Goal: Register for event/course

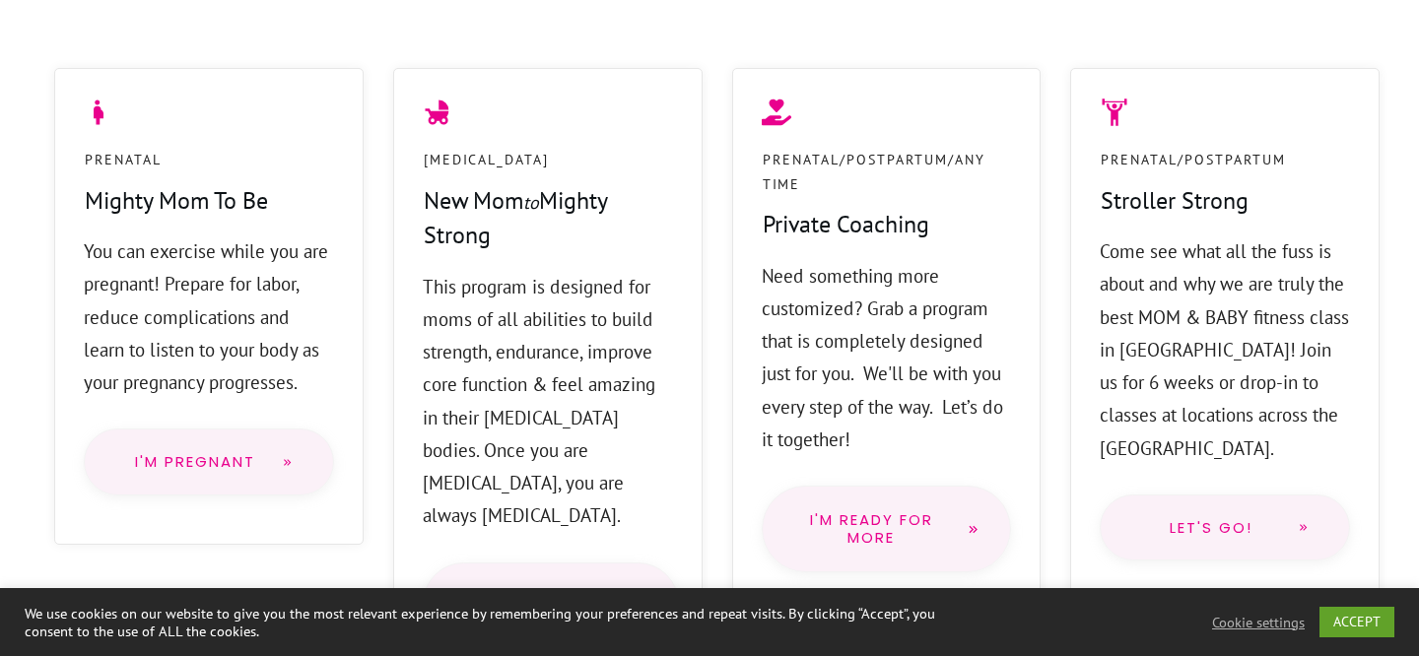
scroll to position [1624, 0]
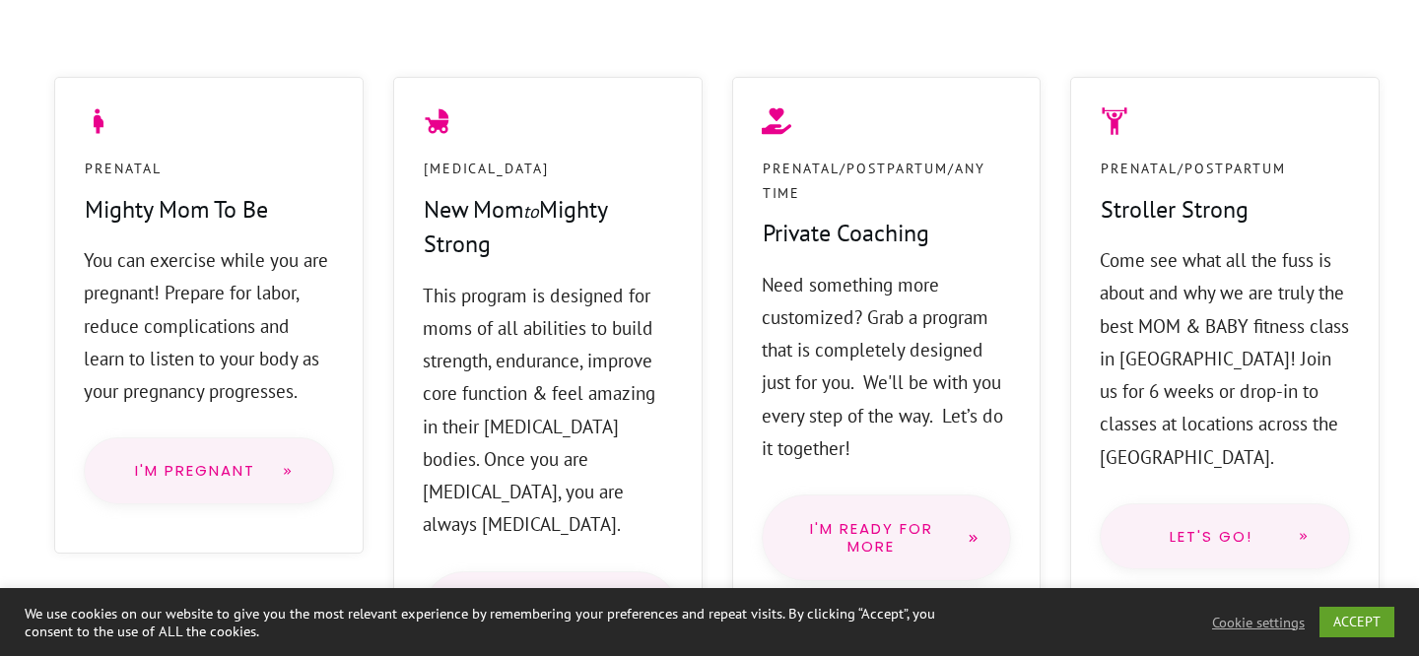
click at [1236, 529] on span "Let's go!" at bounding box center [1211, 537] width 142 height 16
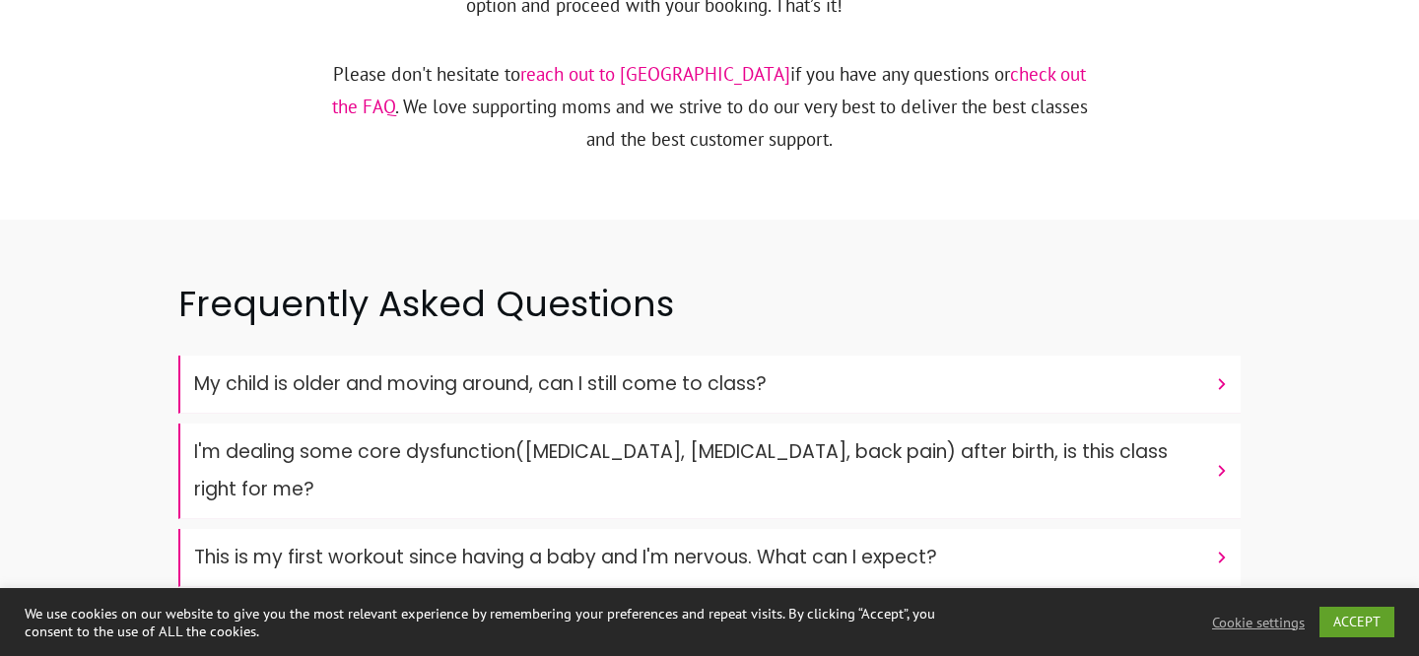
scroll to position [6390, 0]
click at [1038, 365] on h4 "My child is older and moving around, can I still come to class?" at bounding box center [699, 383] width 1011 height 37
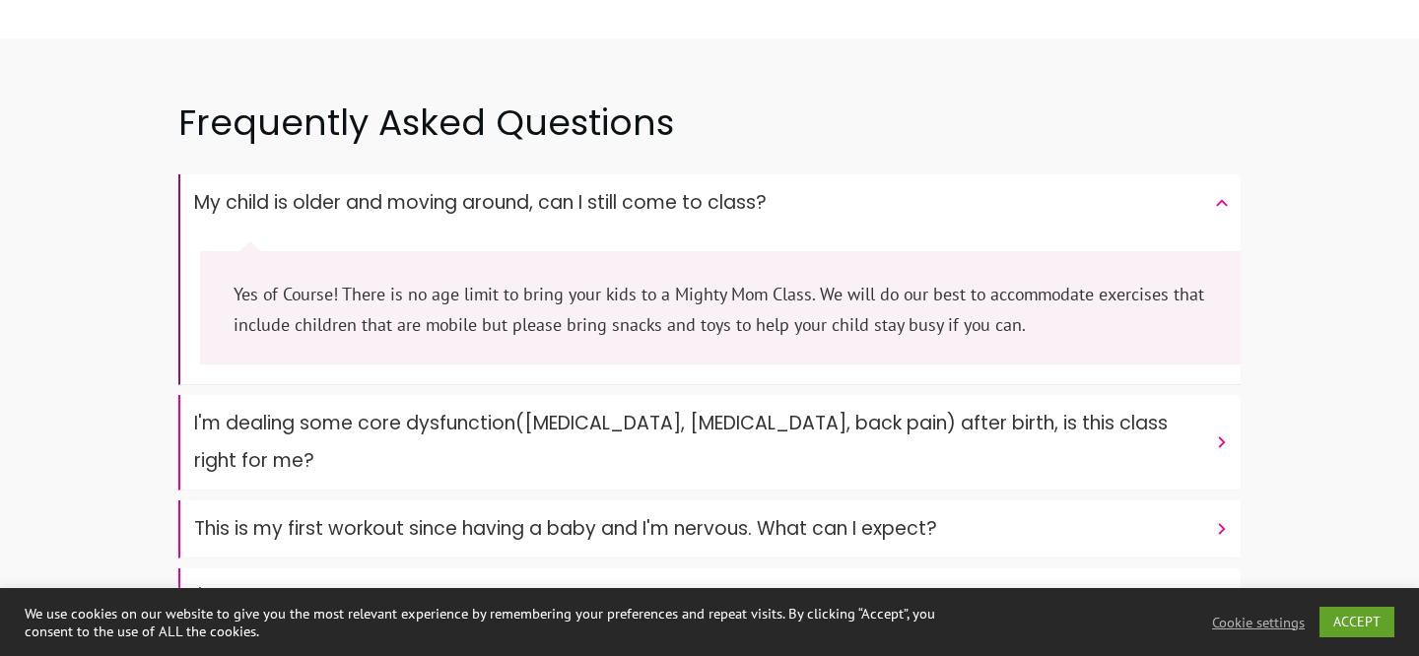
scroll to position [6572, 0]
click at [1032, 408] on font "I'm dealing some core dysfunction(prolapse, diastasis recti, back pain) after b…" at bounding box center [681, 440] width 974 height 64
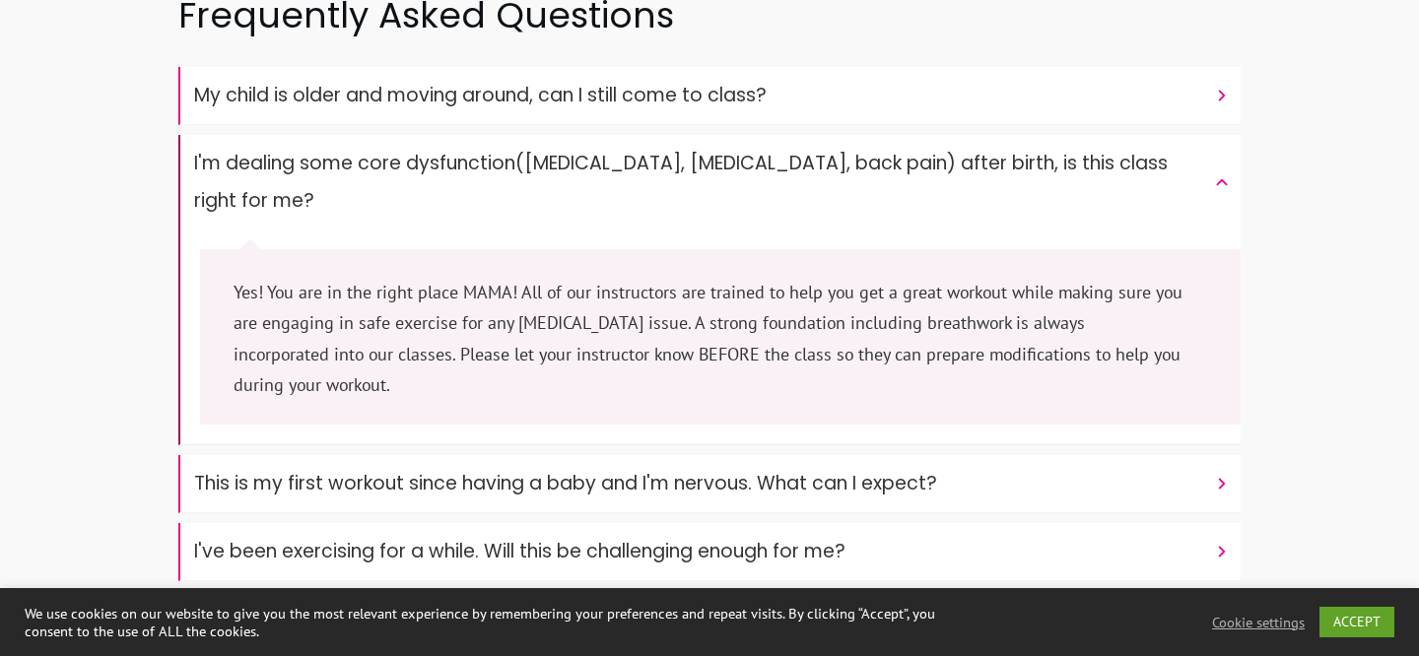
scroll to position [6678, 0]
click at [1050, 464] on h4 "This is my first workout since having a baby and I'm nervous. What can I expect?" at bounding box center [699, 482] width 1011 height 37
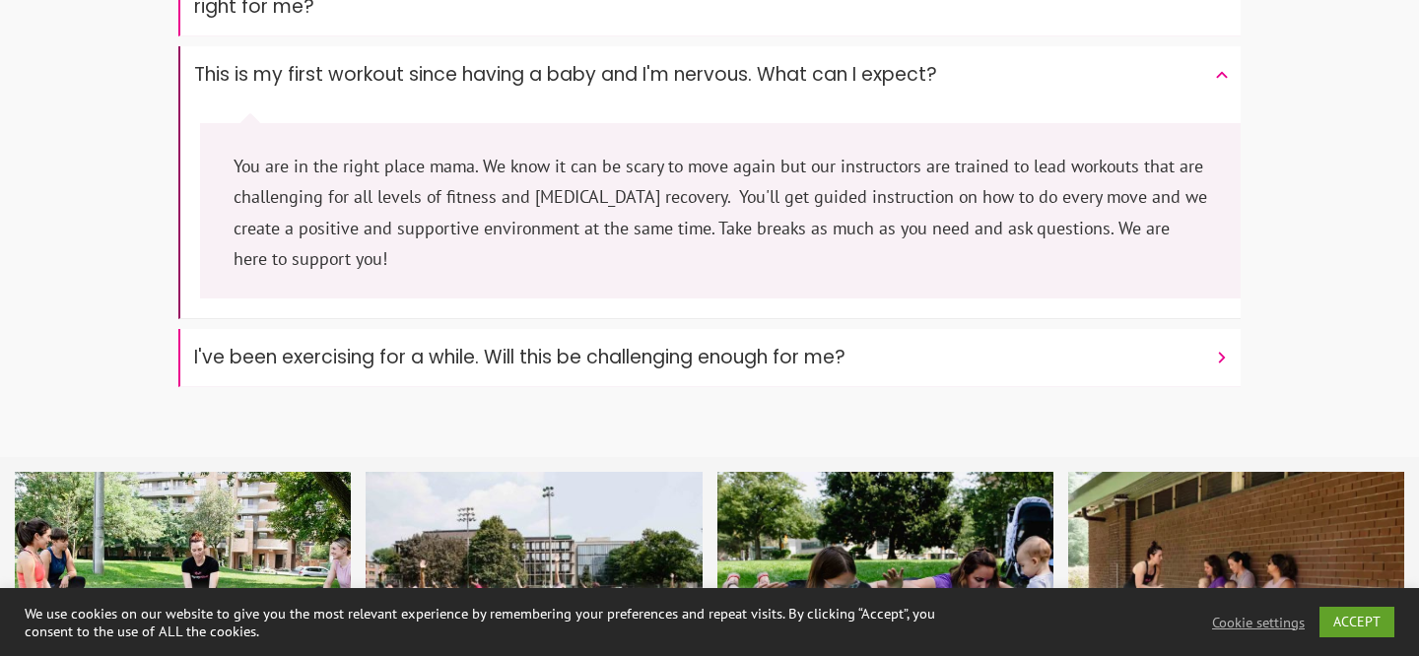
scroll to position [6872, 0]
click at [1052, 338] on h4 "I've been exercising for a while. Will this be challenging enough for me?" at bounding box center [699, 356] width 1011 height 37
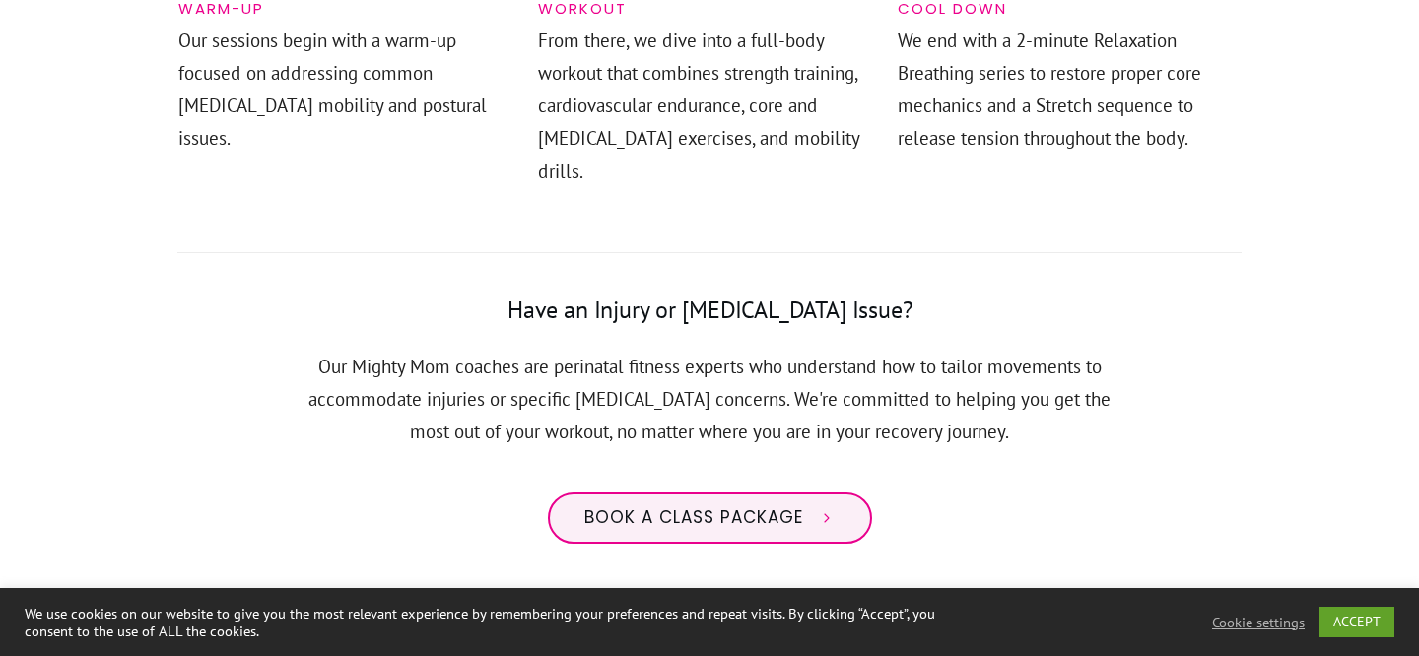
scroll to position [1432, 0]
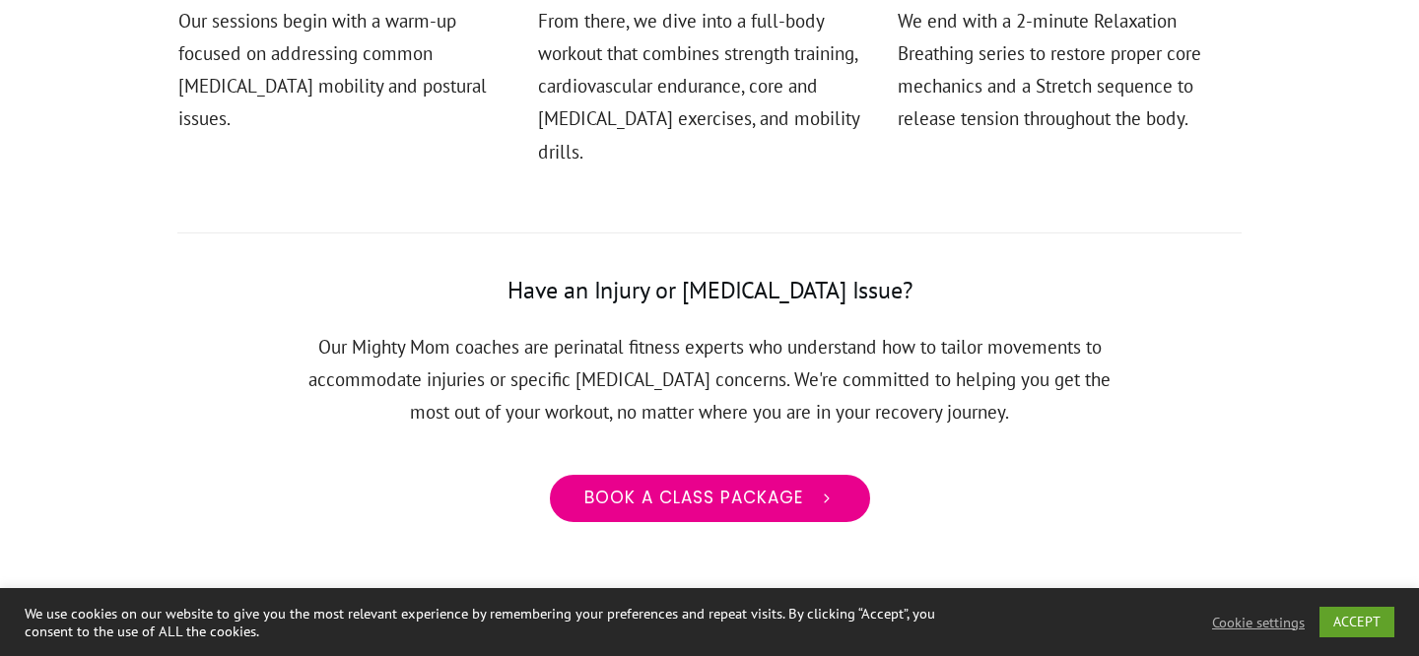
click at [763, 488] on span "Book a class package" at bounding box center [693, 499] width 219 height 22
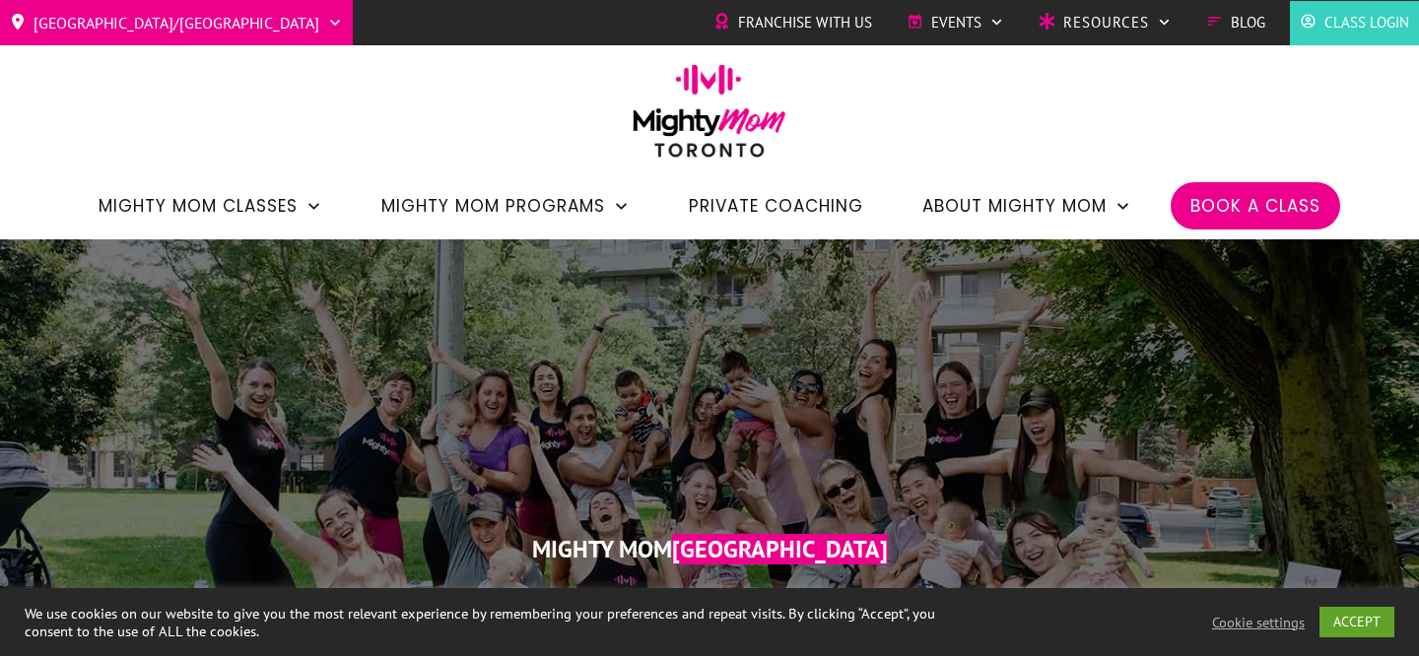
click at [1275, 197] on span "Book a Class" at bounding box center [1255, 206] width 130 height 34
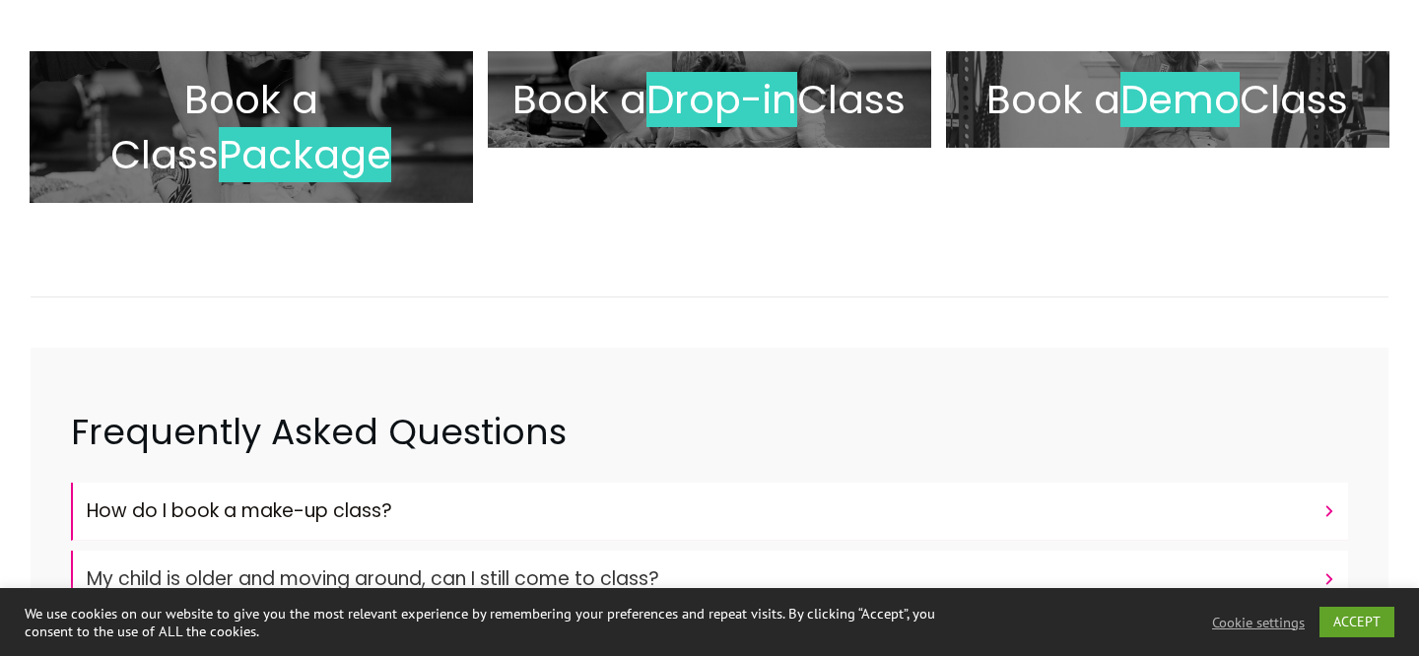
scroll to position [406, 0]
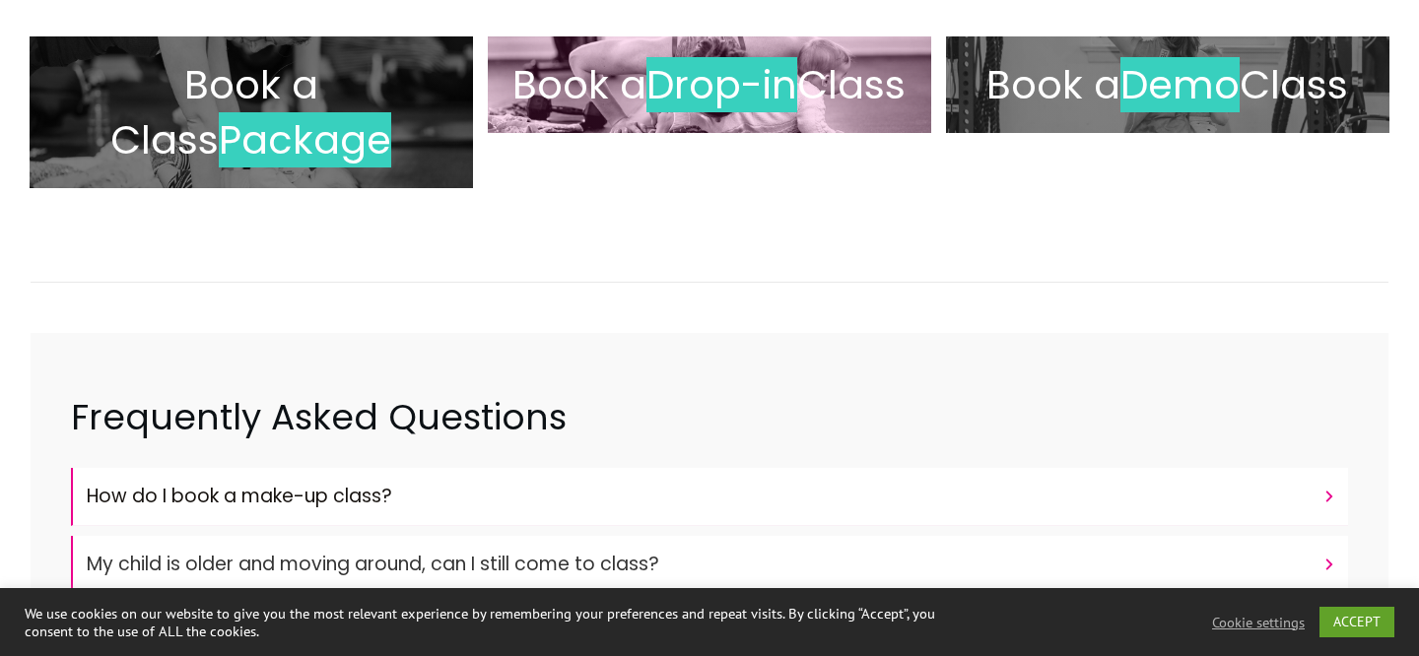
click at [912, 133] on div at bounding box center [709, 84] width 443 height 97
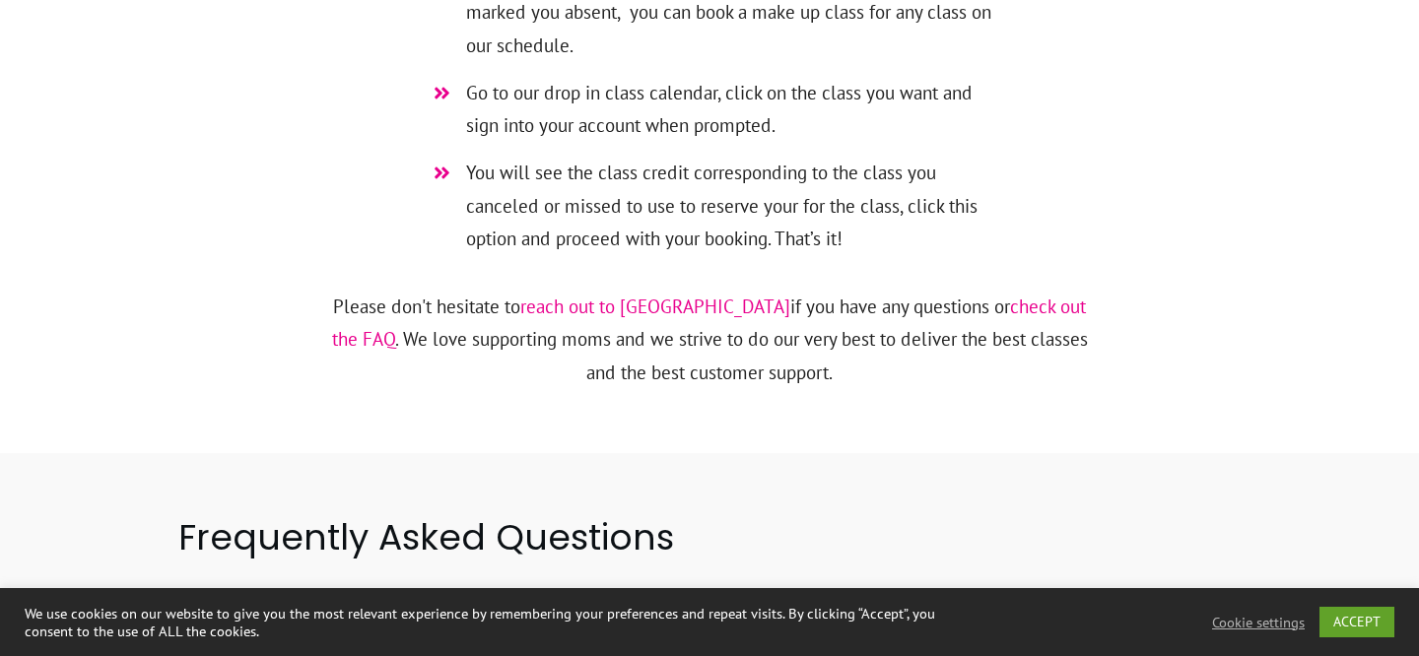
scroll to position [8045, 0]
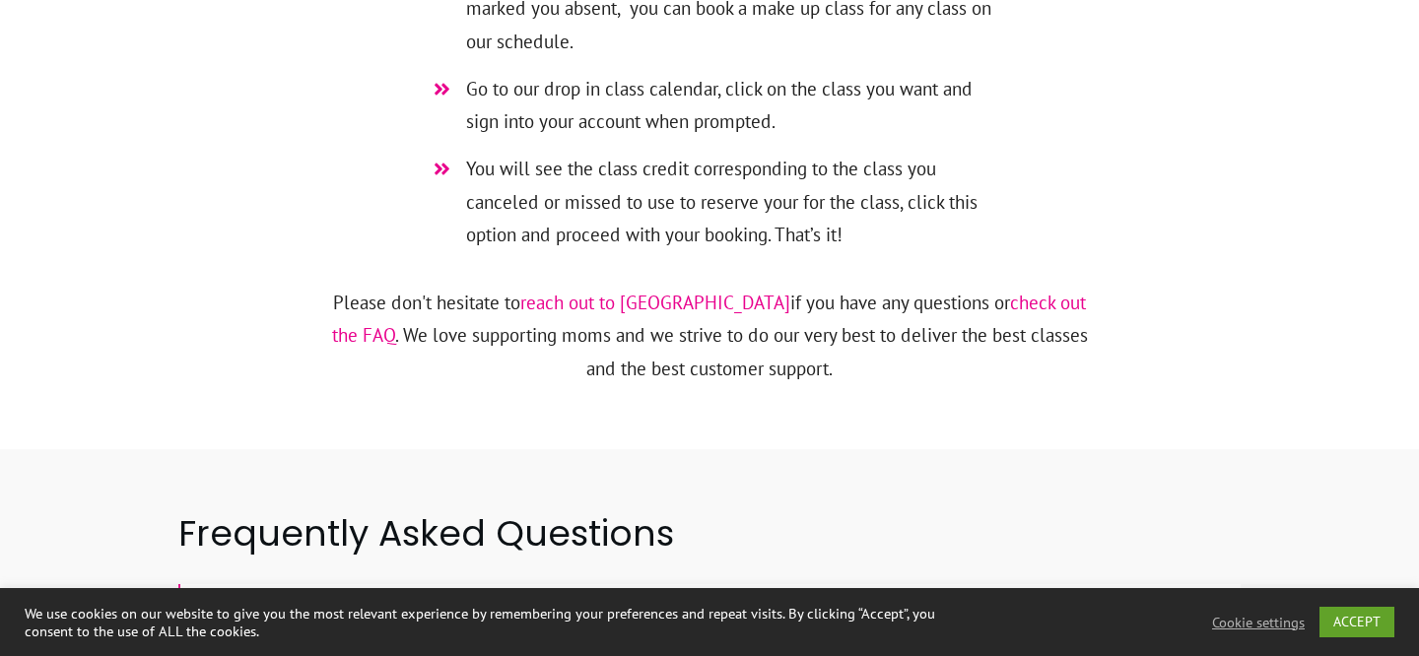
click at [964, 291] on link "check out the FAQ" at bounding box center [709, 319] width 755 height 56
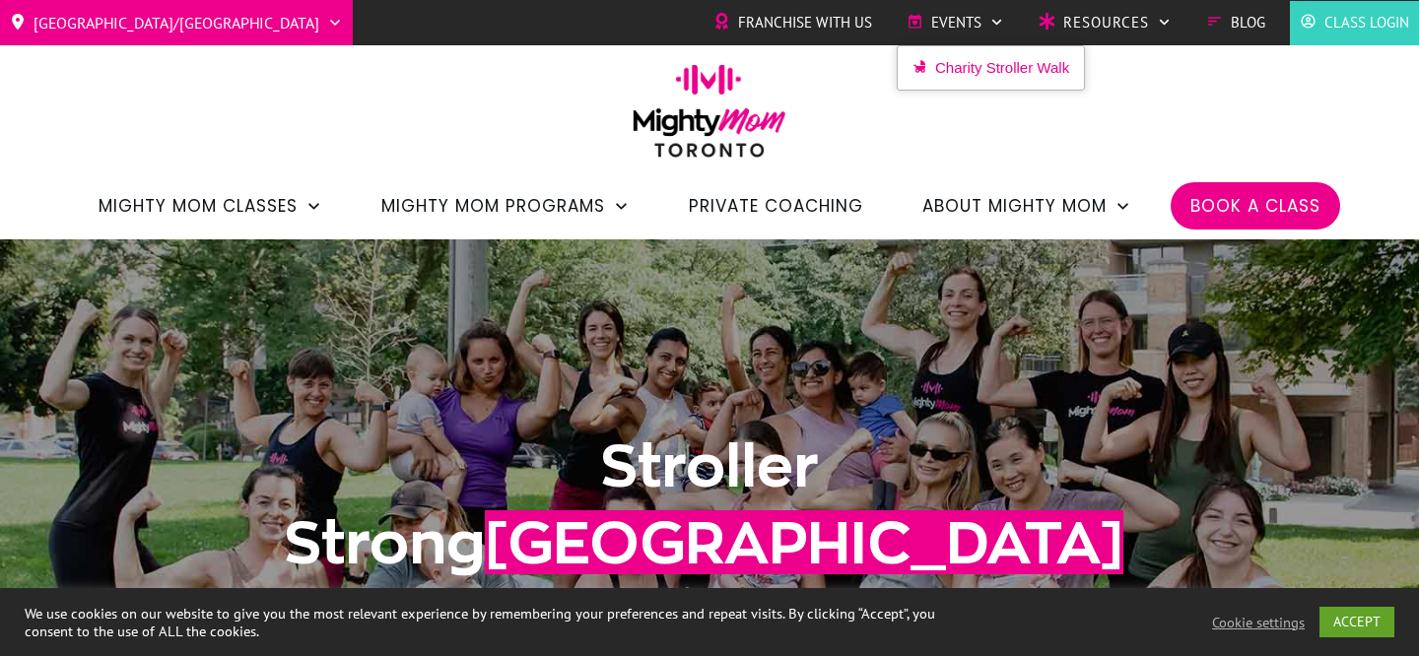
click at [974, 65] on span "Charity Stroller Walk" at bounding box center [1002, 68] width 134 height 30
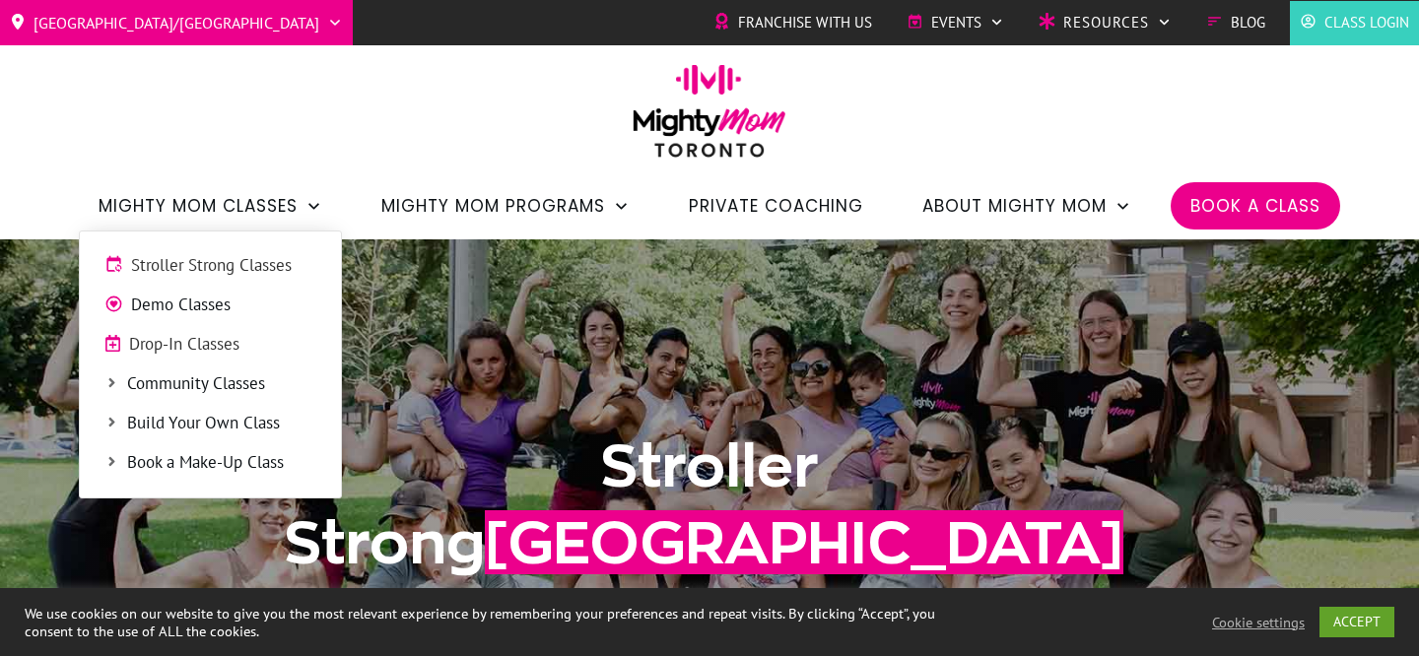
click at [271, 265] on span "Stroller Strong Classes" at bounding box center [223, 266] width 185 height 26
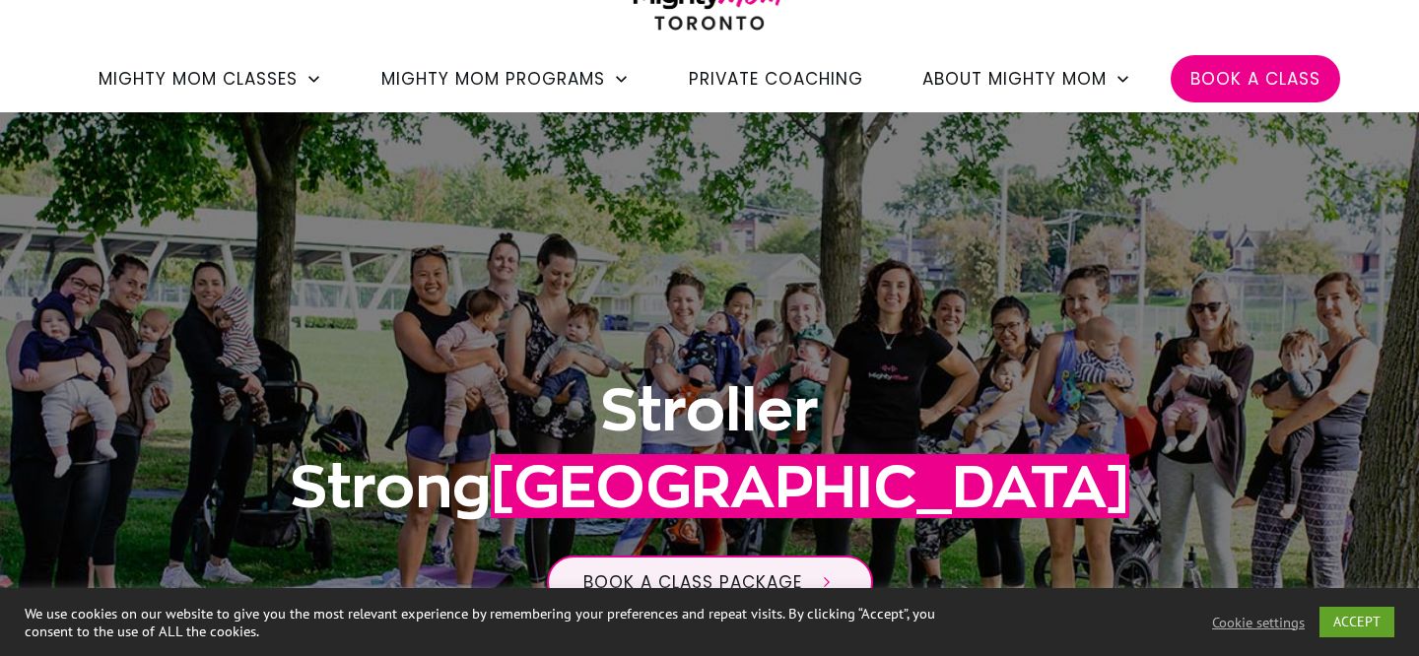
scroll to position [228, 0]
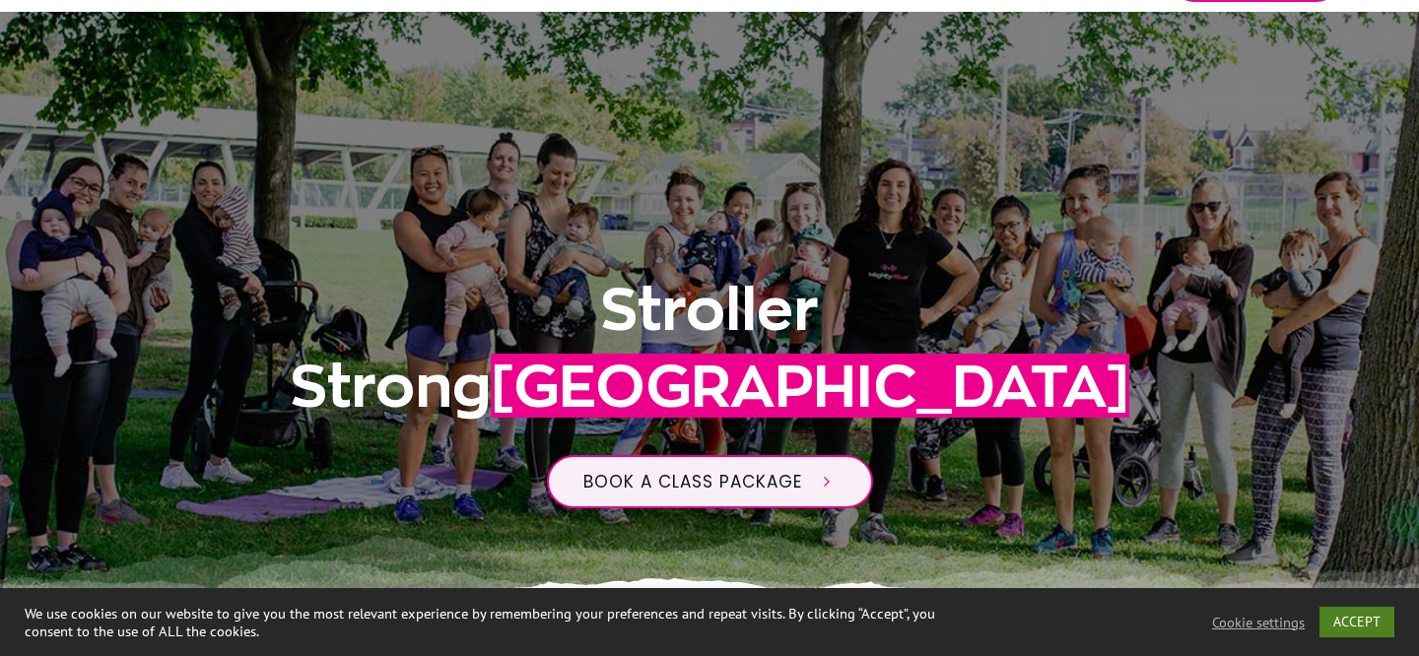
click at [1359, 624] on link "ACCEPT" at bounding box center [1357, 622] width 75 height 31
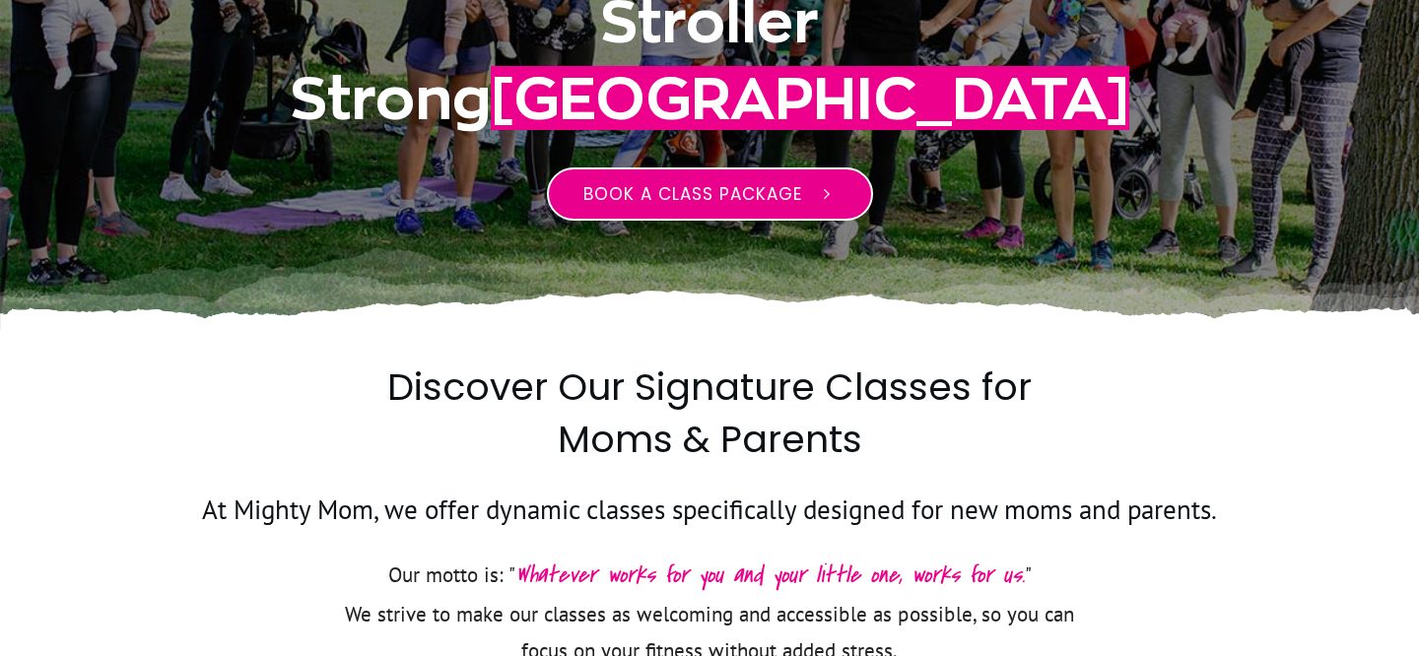
scroll to position [577, 0]
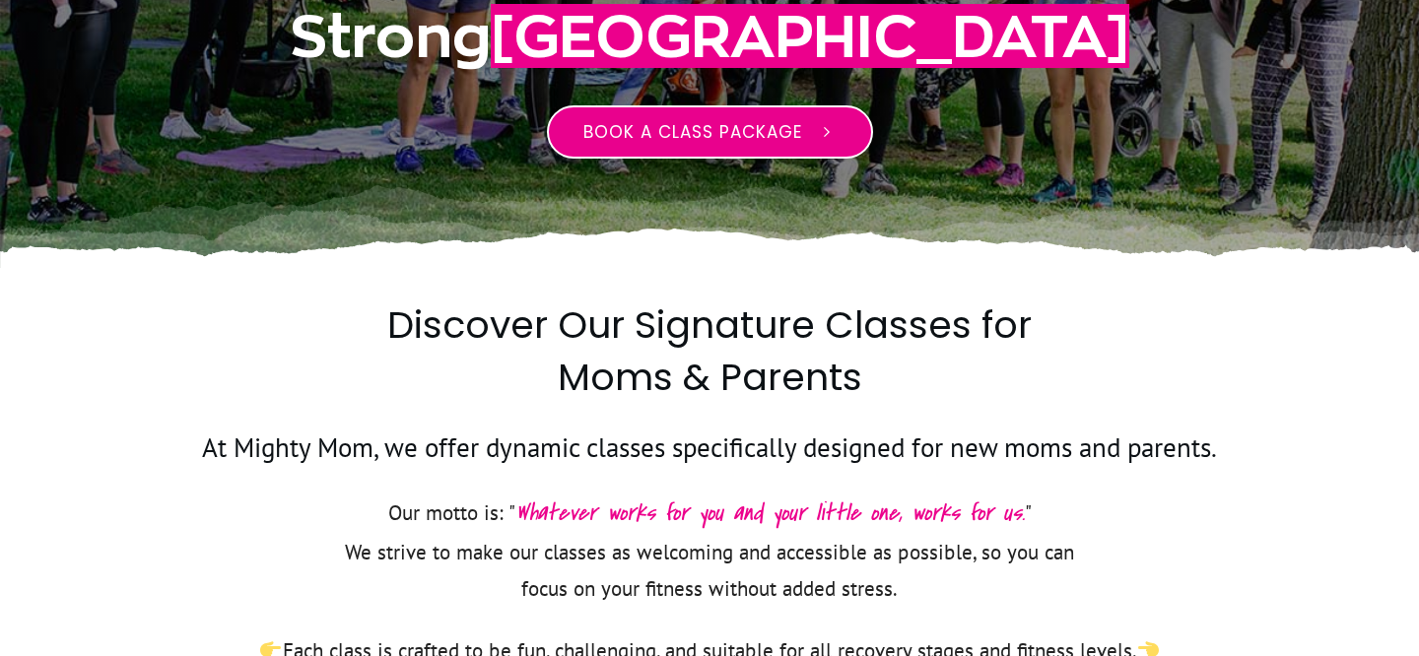
click at [777, 109] on link "Book a class package" at bounding box center [710, 131] width 326 height 53
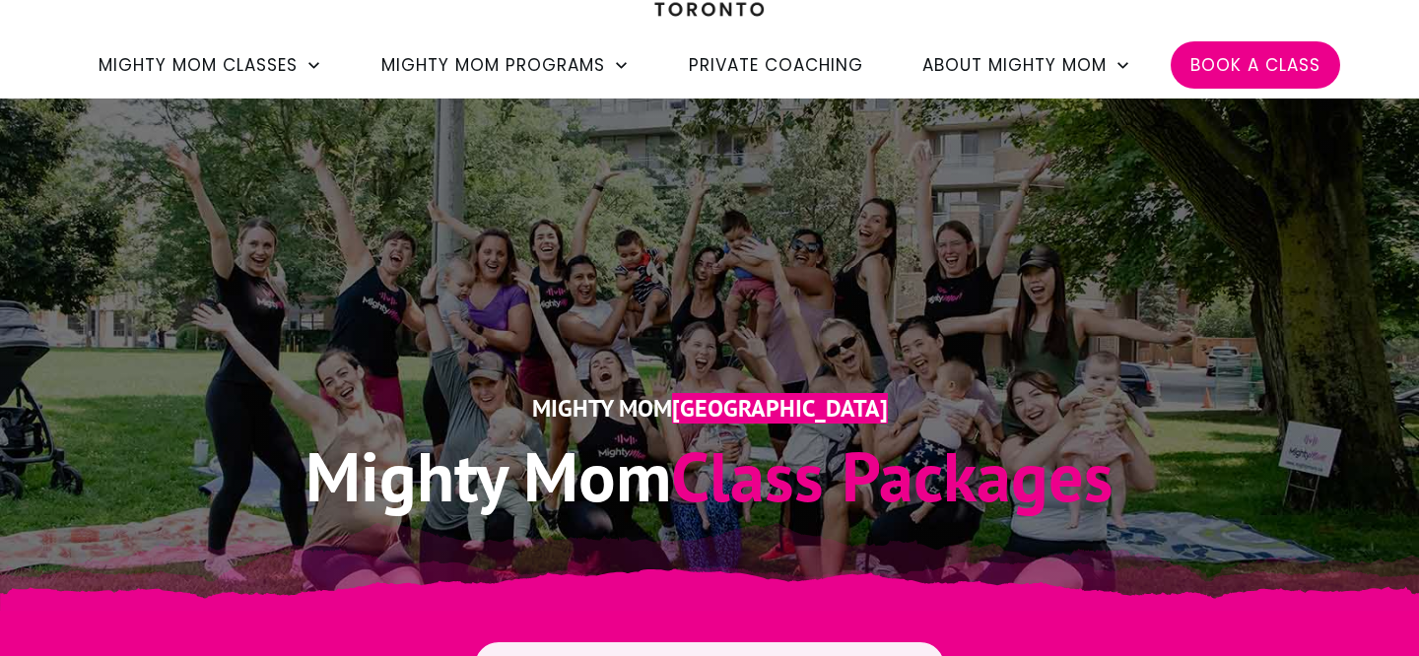
scroll to position [295, 0]
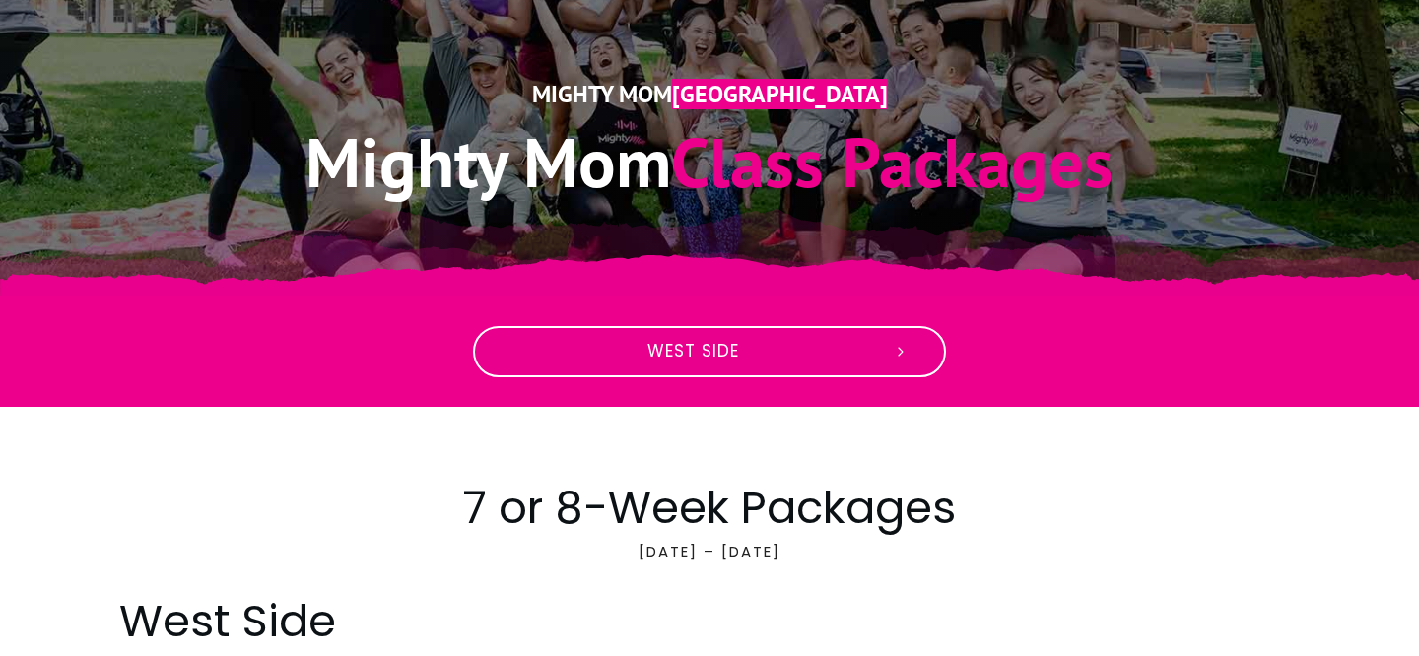
click at [898, 352] on icon at bounding box center [901, 352] width 18 height 18
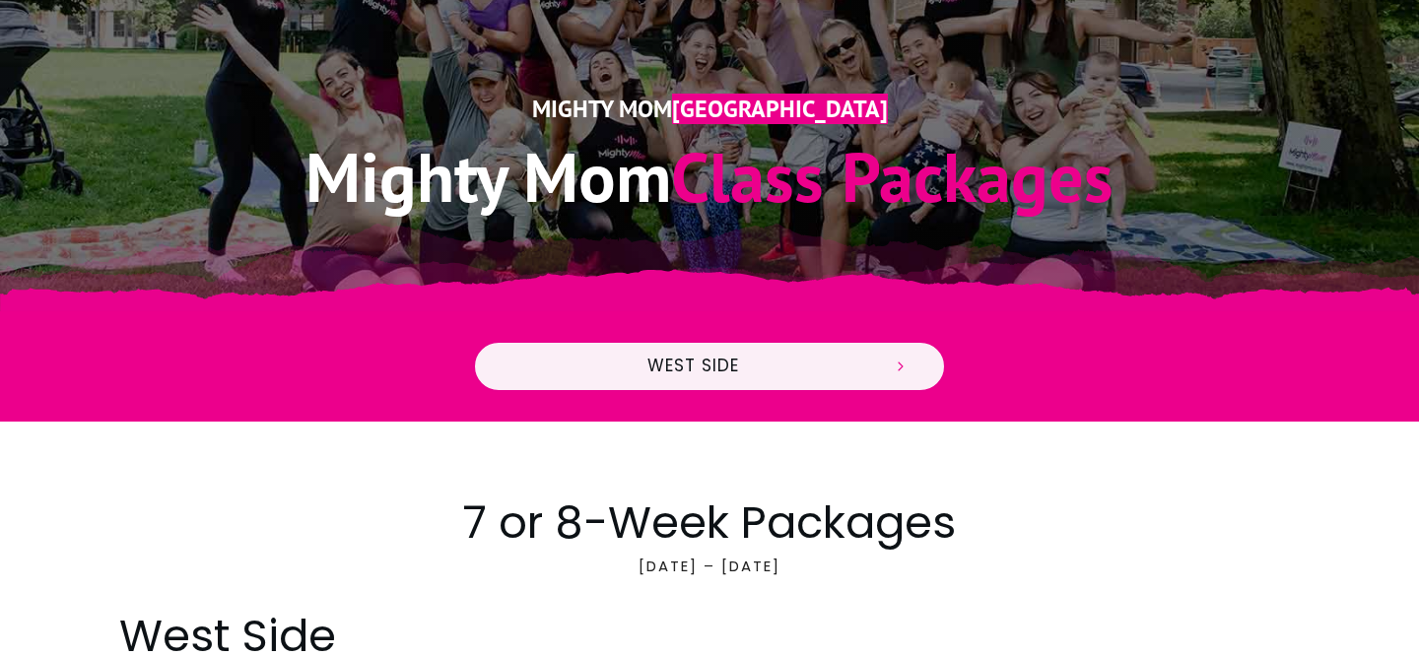
scroll to position [463, 0]
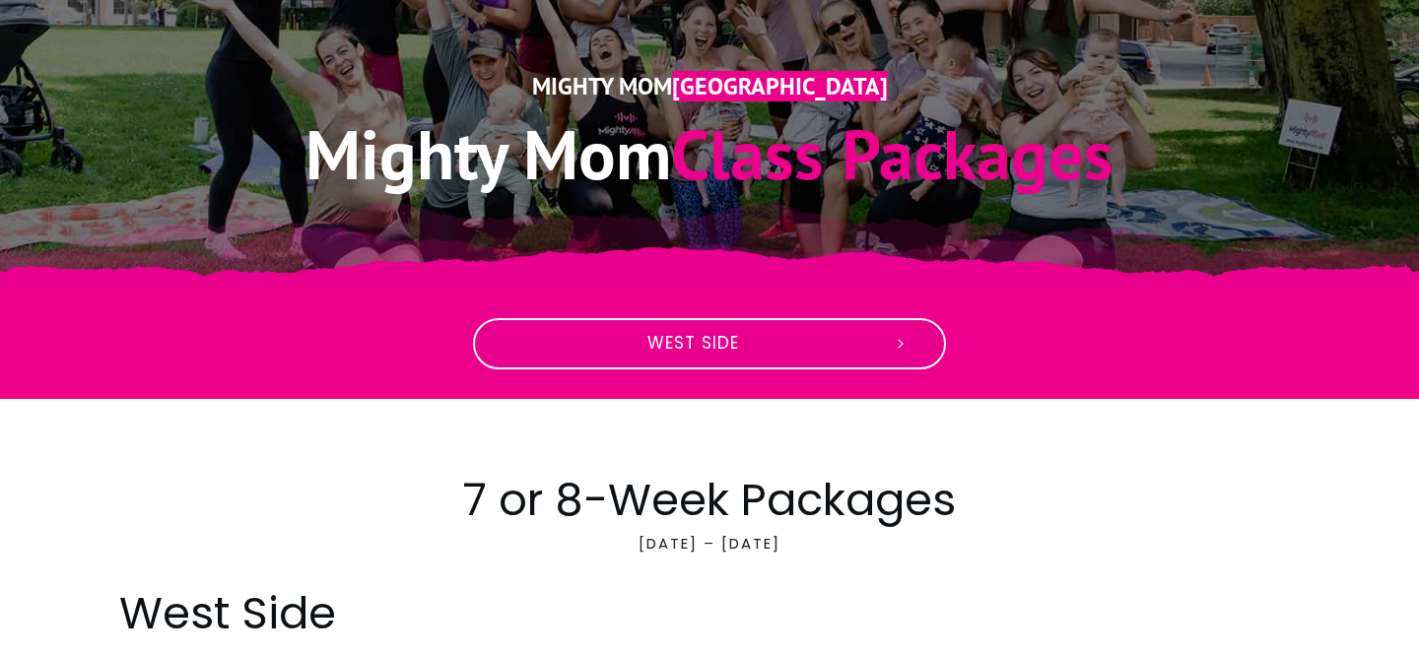
click at [905, 339] on icon at bounding box center [901, 344] width 18 height 18
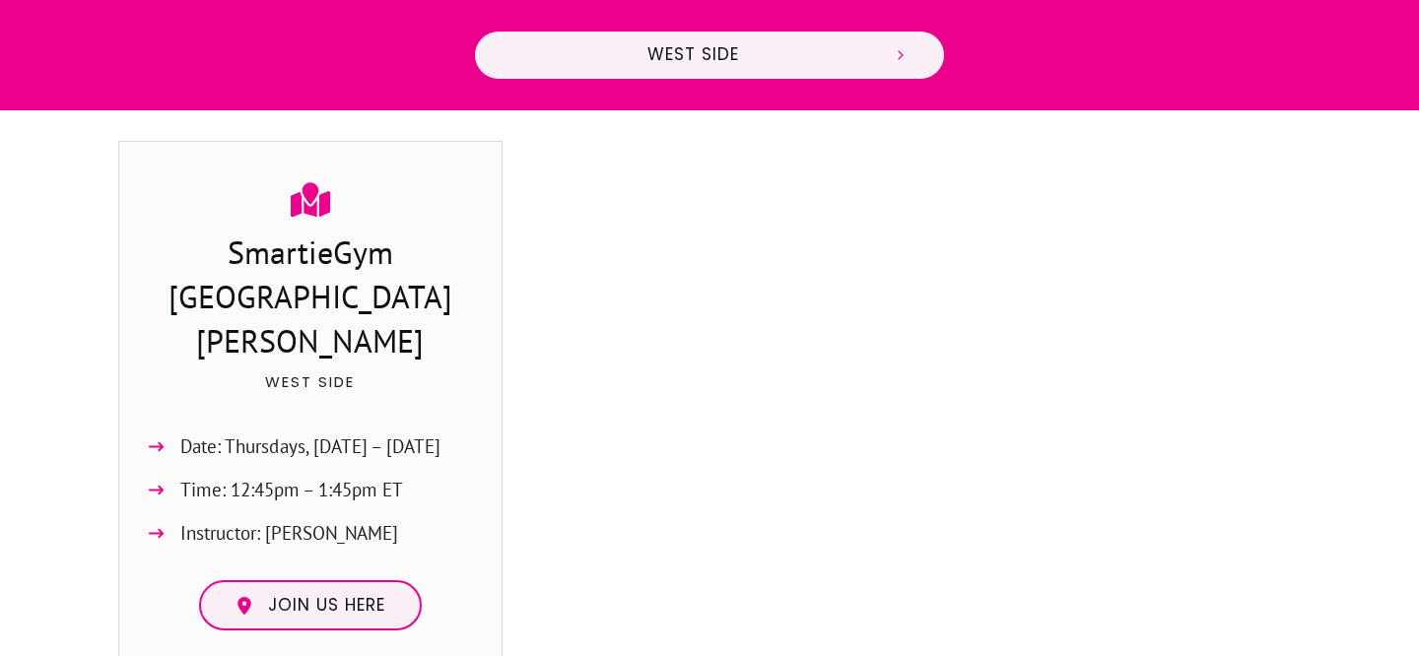
scroll to position [994, 0]
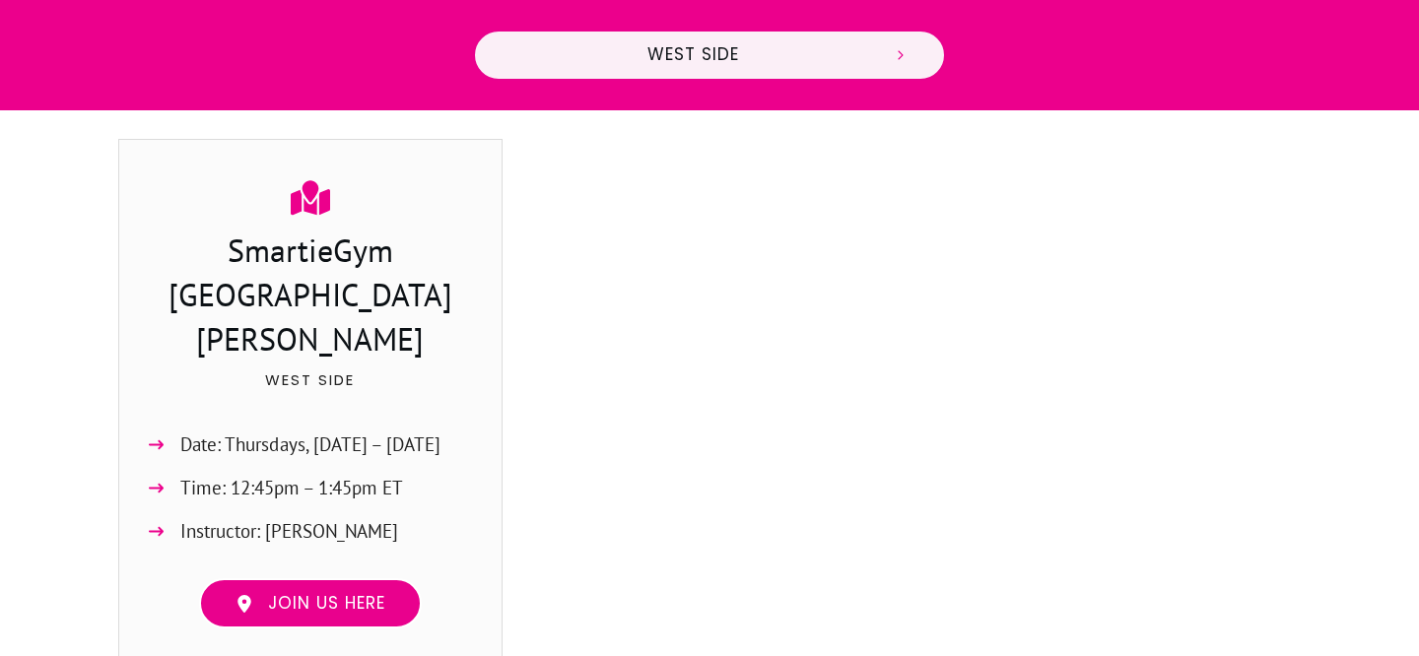
click at [330, 593] on span "Join us here" at bounding box center [326, 604] width 117 height 22
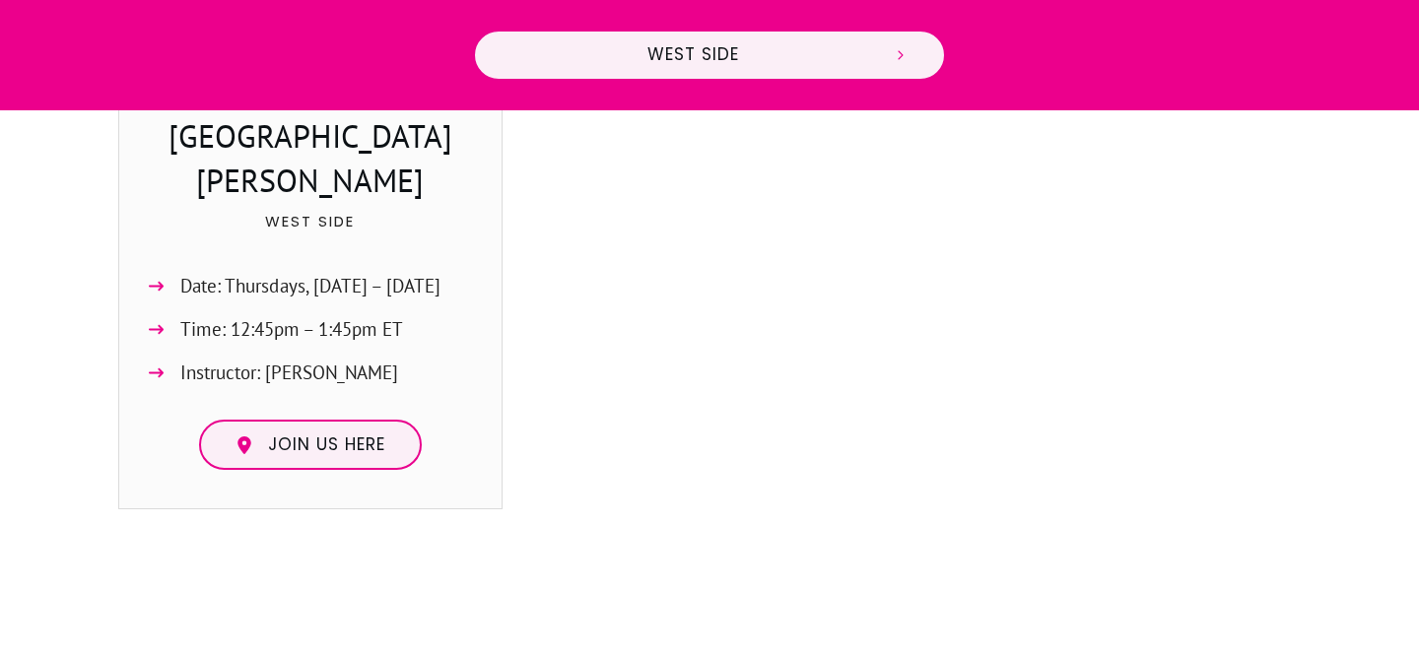
scroll to position [1139, 0]
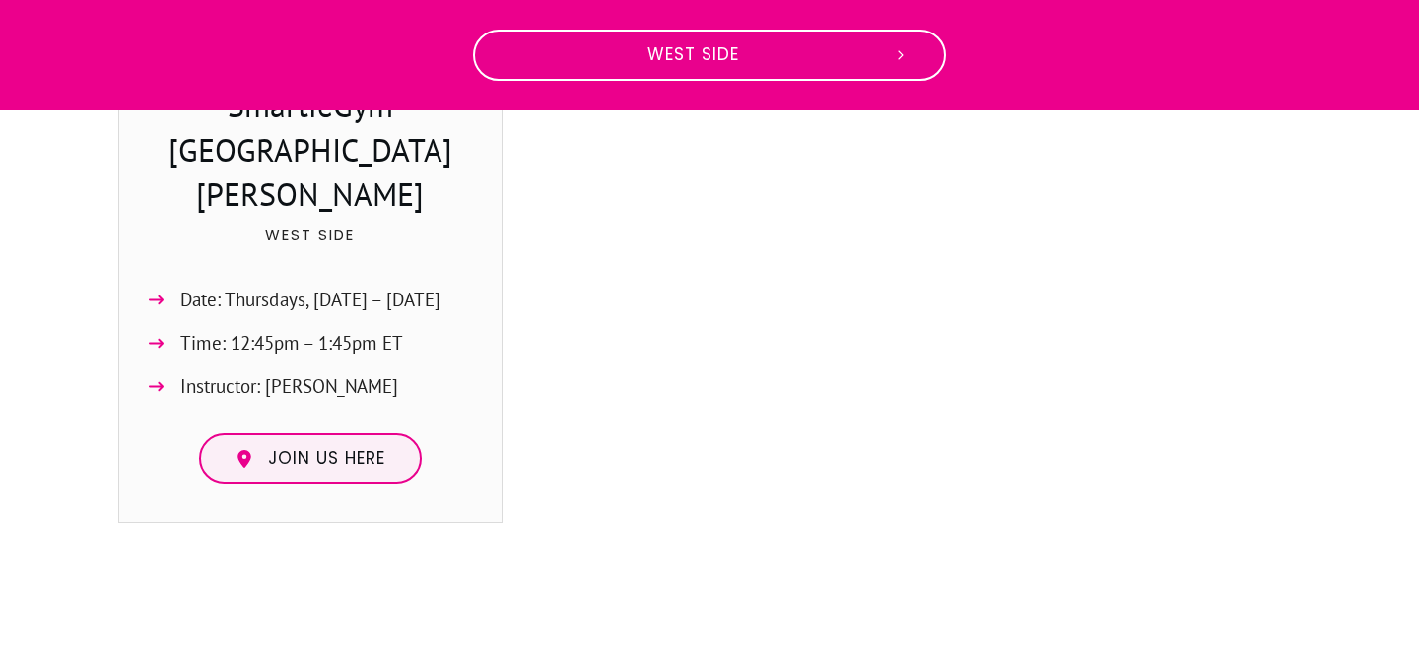
click at [904, 50] on icon at bounding box center [901, 55] width 18 height 18
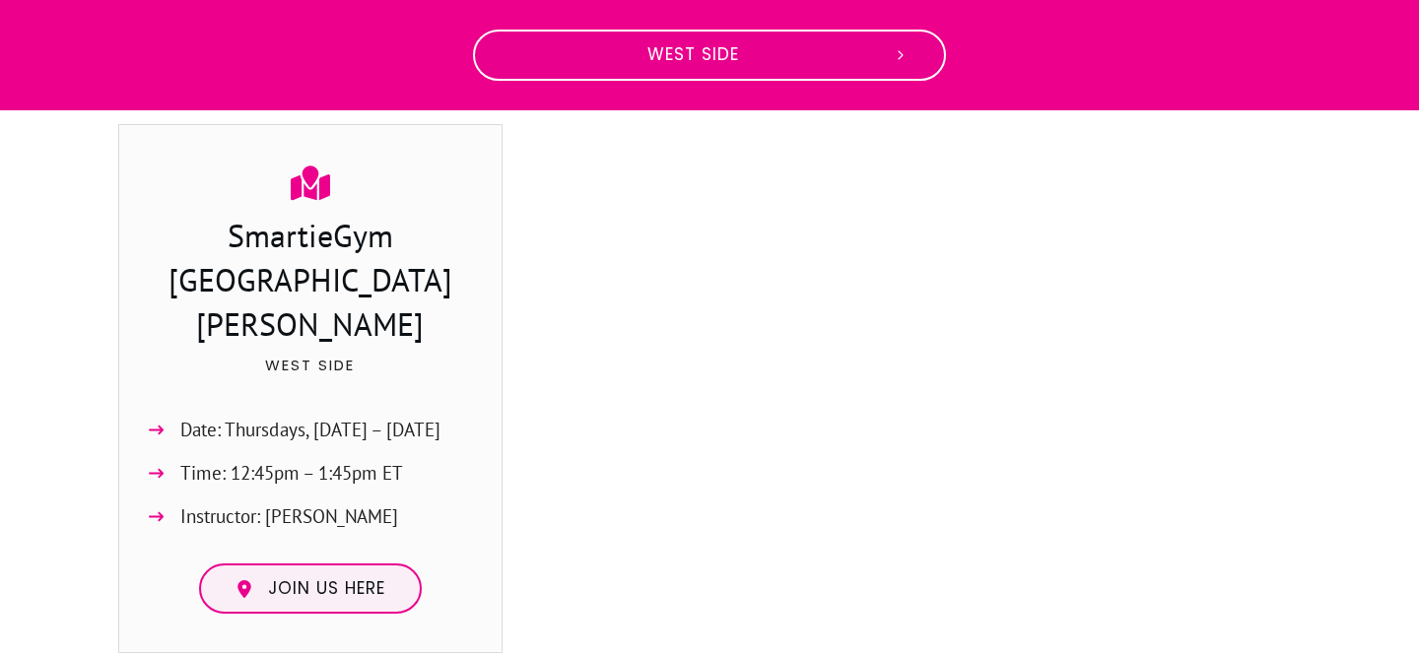
click at [904, 50] on icon at bounding box center [901, 55] width 18 height 18
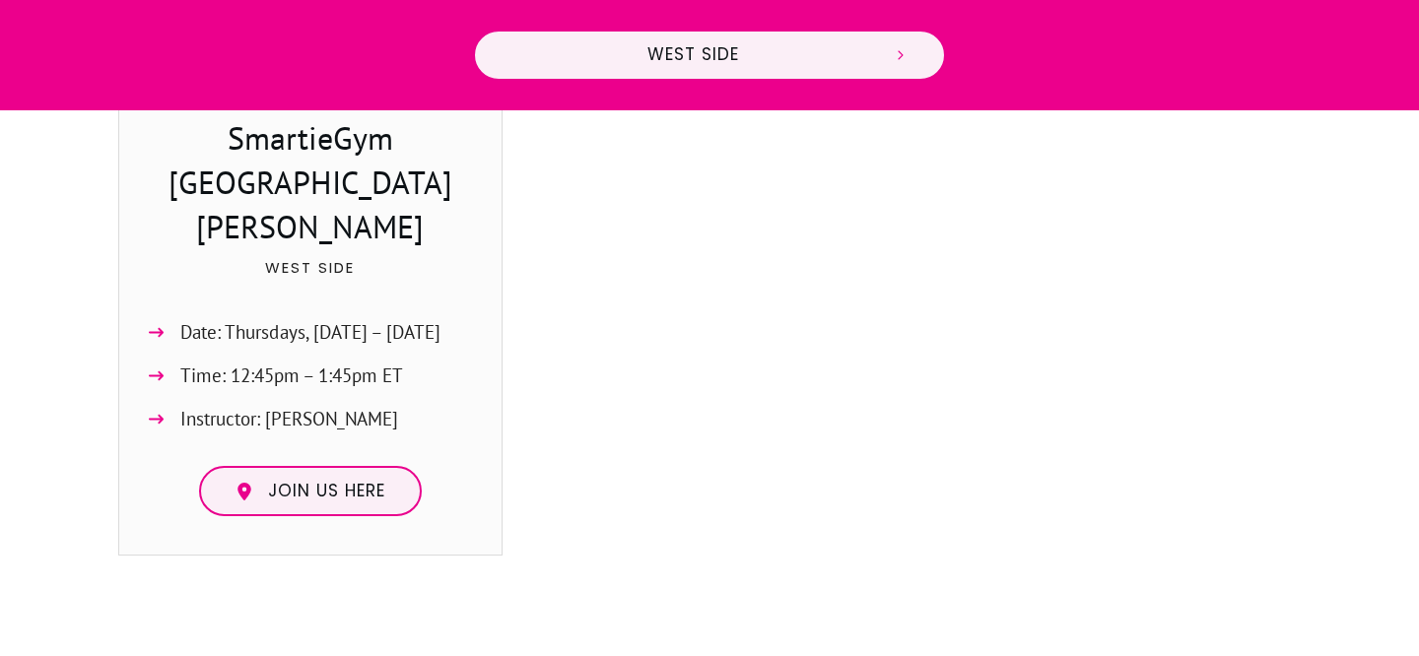
scroll to position [0, 0]
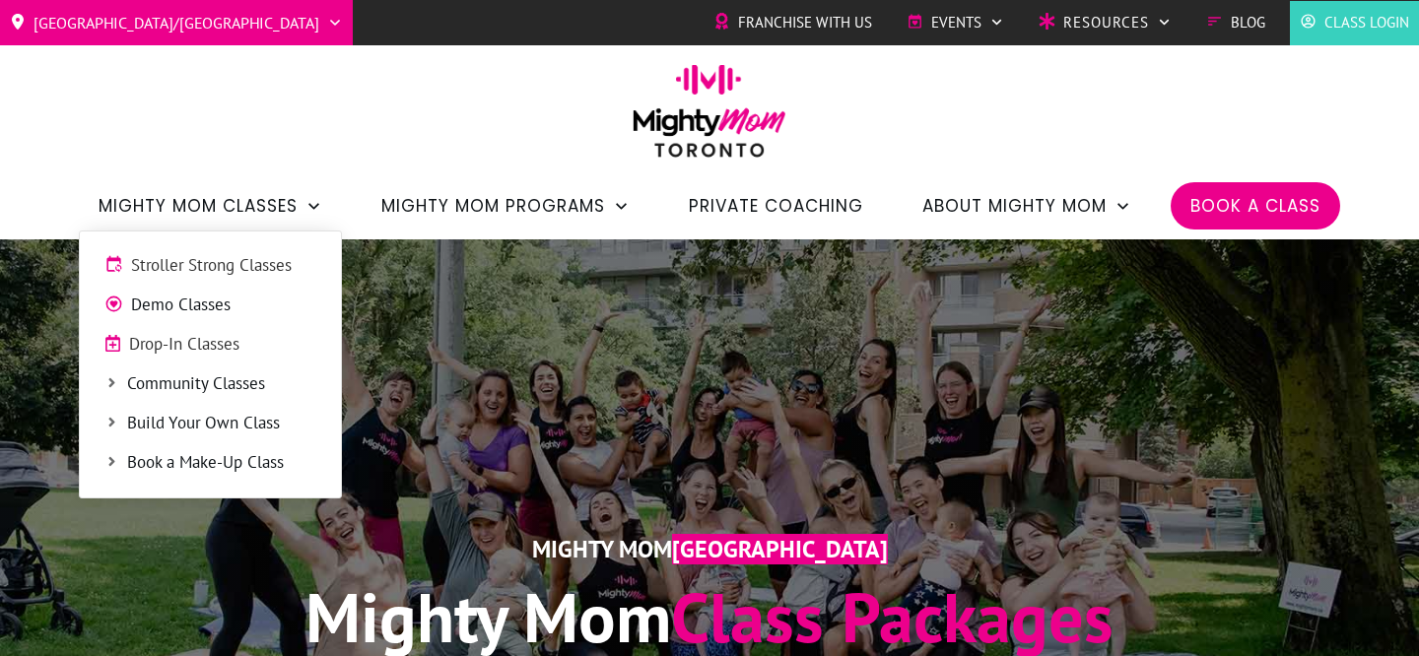
click at [206, 345] on span "Drop-In Classes" at bounding box center [222, 345] width 187 height 26
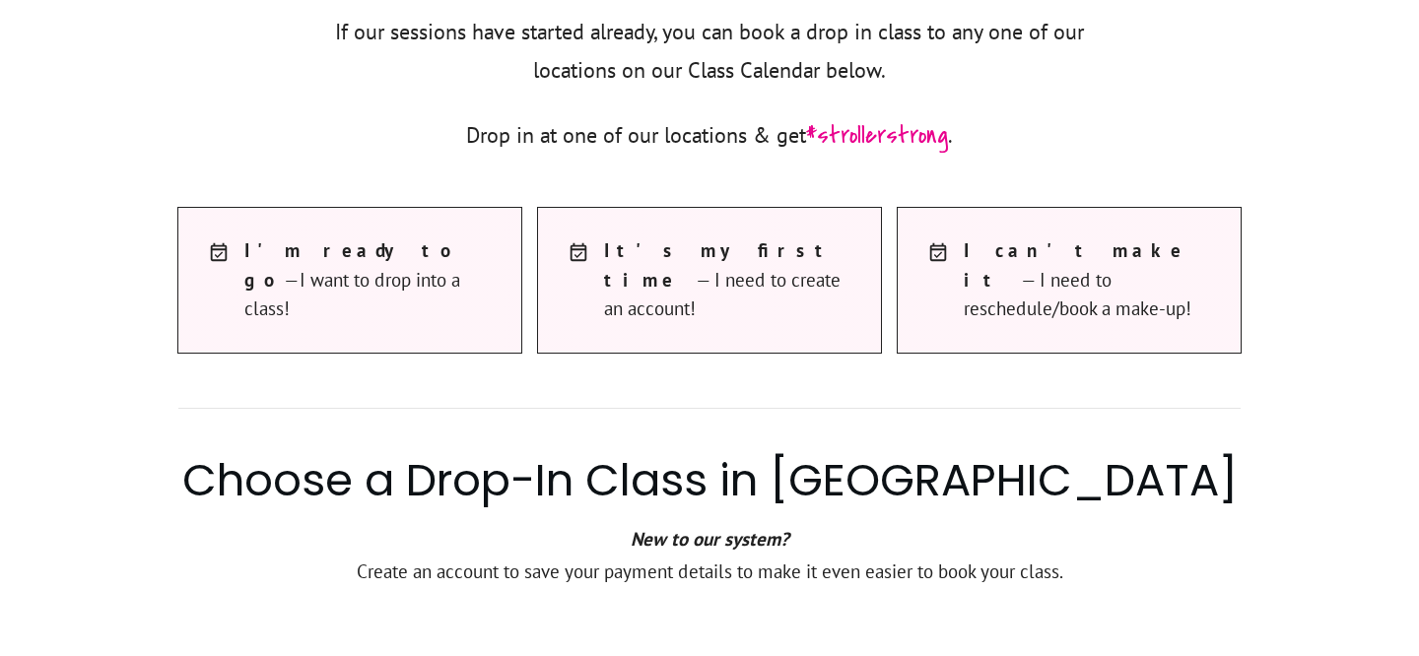
scroll to position [982, 0]
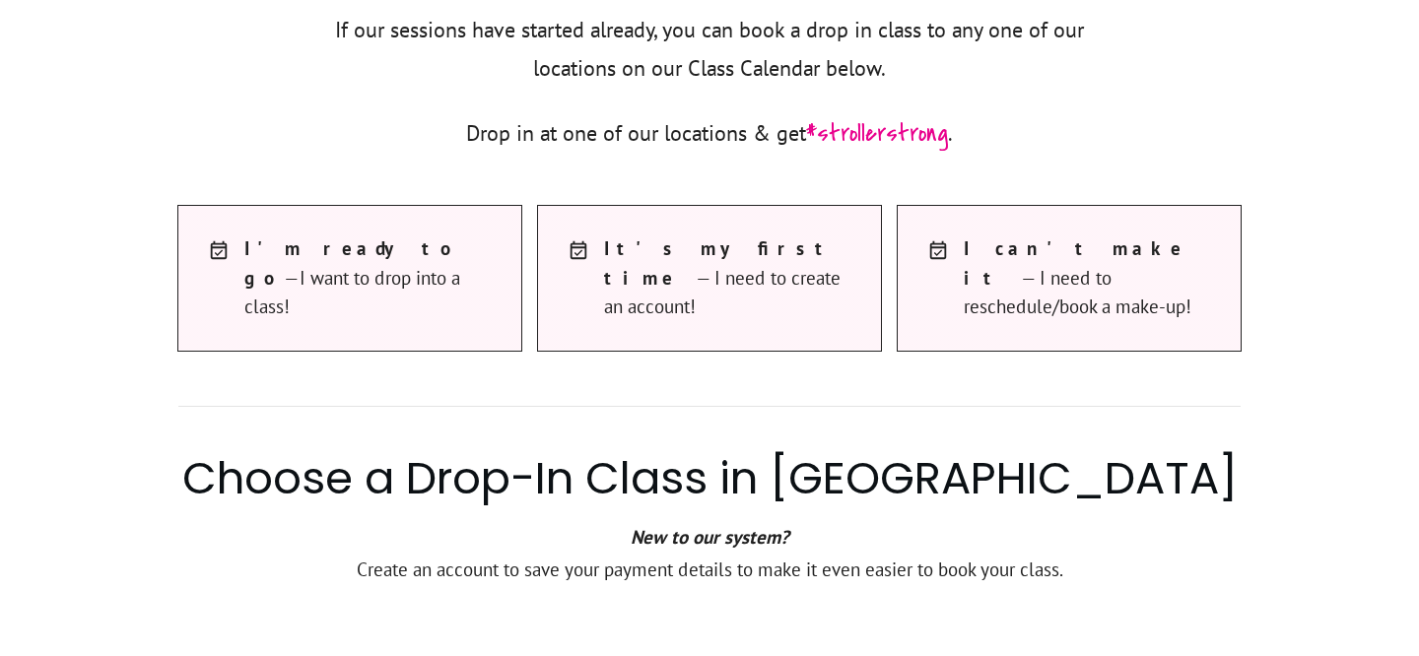
click at [713, 242] on strong "t's my first time" at bounding box center [719, 263] width 230 height 52
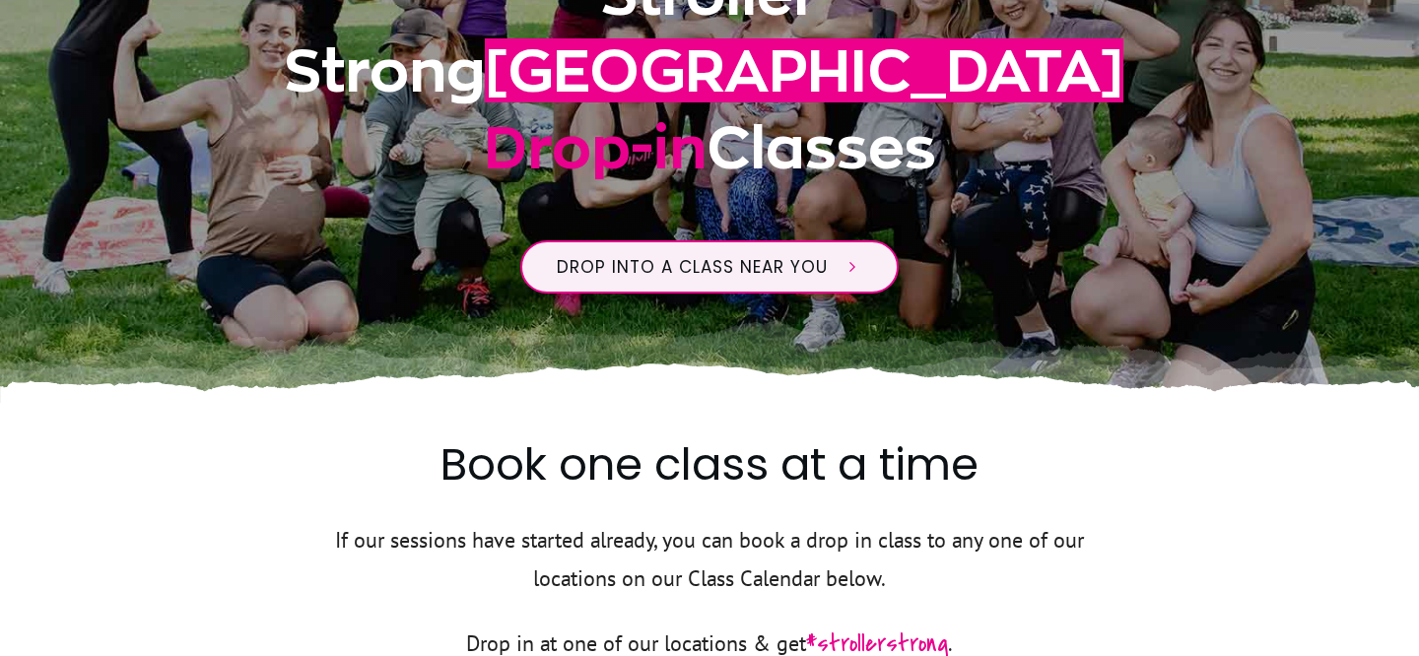
scroll to position [512, 0]
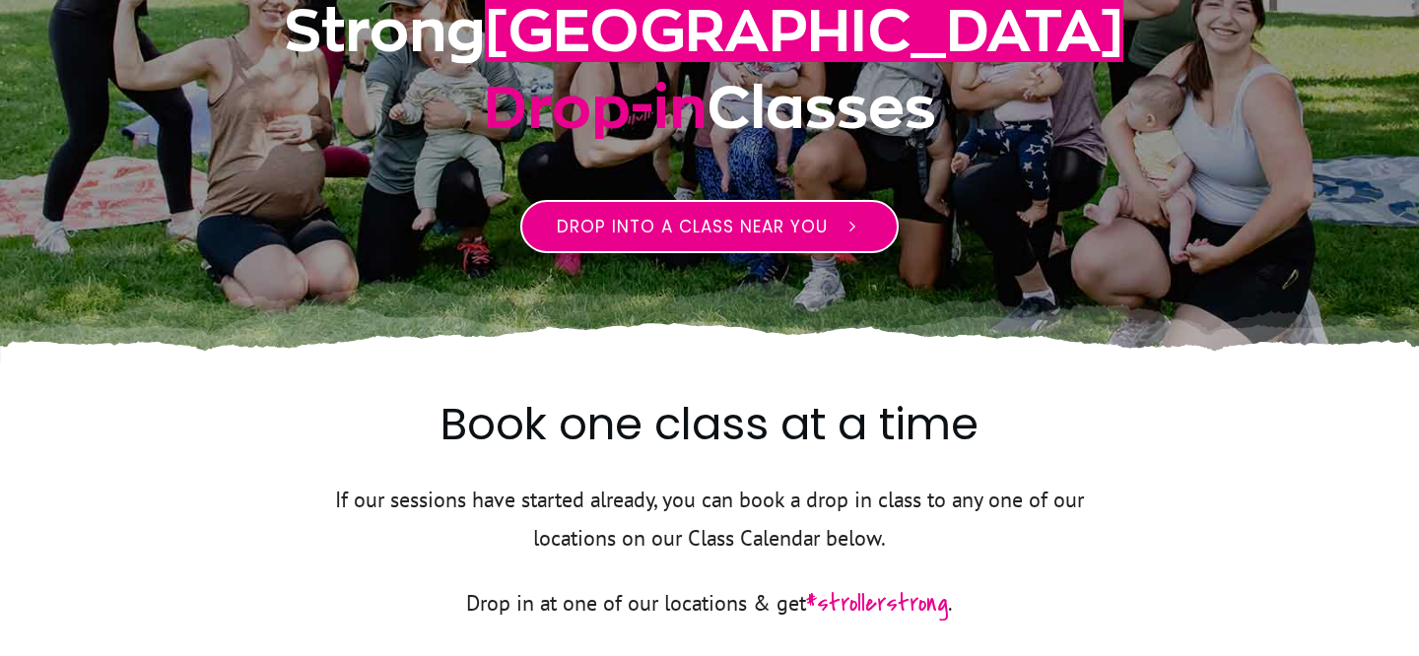
click at [791, 234] on span "Drop into a class near you" at bounding box center [692, 227] width 271 height 24
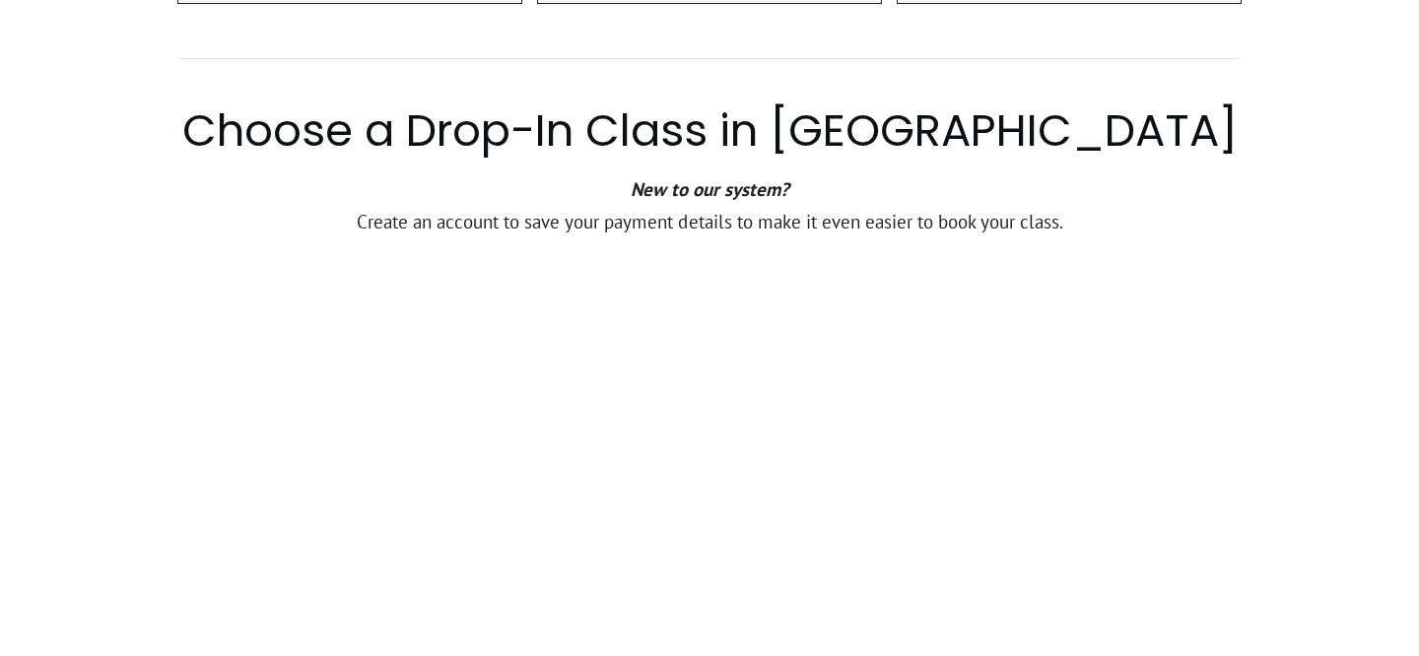
scroll to position [1338, 0]
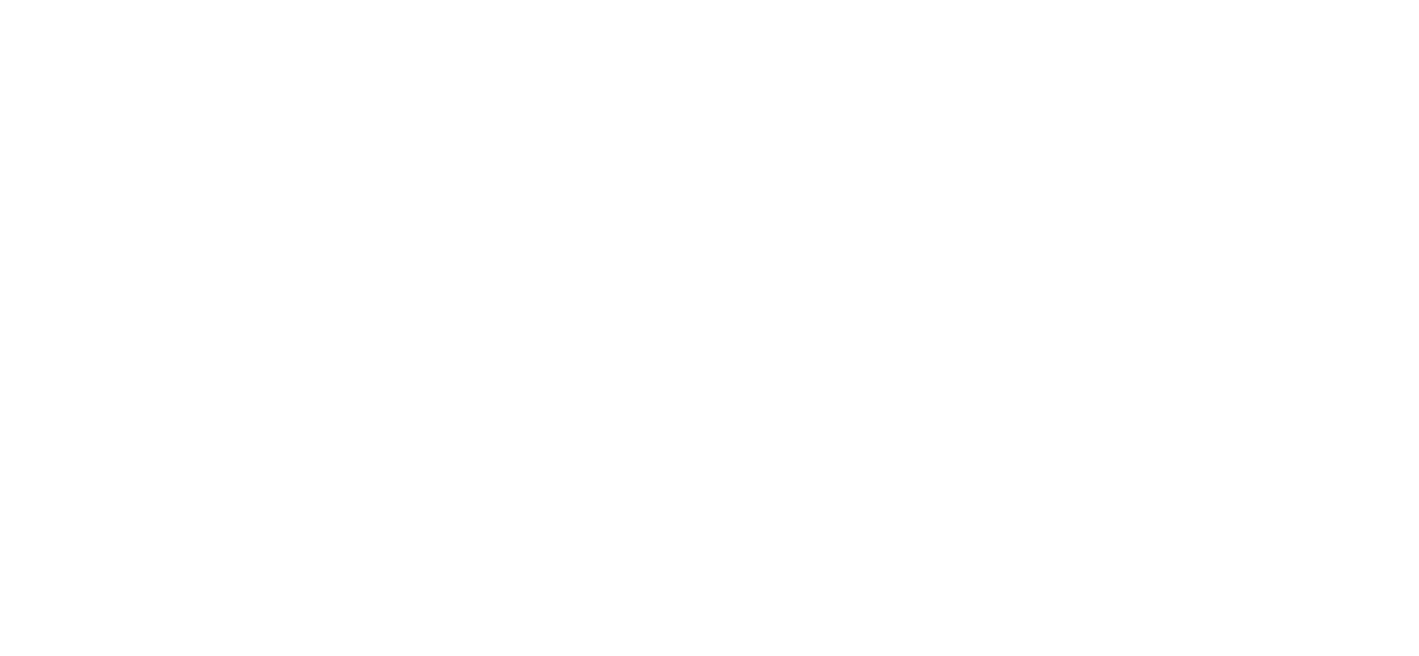
scroll to position [3058, 0]
